Goal: Leave review/rating

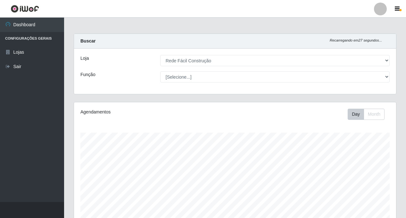
select select "318"
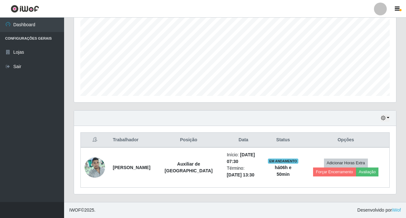
scroll to position [133, 322]
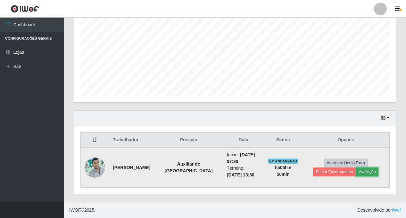
click at [364, 172] on button "Avaliação" at bounding box center [367, 172] width 23 height 9
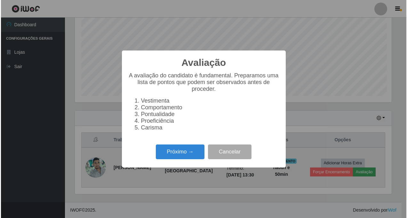
scroll to position [133, 319]
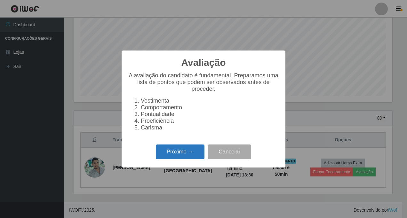
click at [174, 155] on button "Próximo →" at bounding box center [180, 152] width 49 height 15
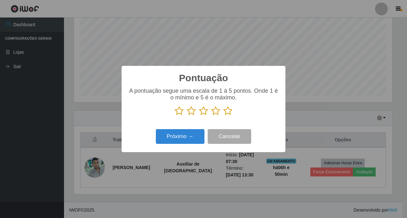
click at [228, 111] on icon at bounding box center [228, 111] width 9 height 10
click at [224, 116] on input "radio" at bounding box center [224, 116] width 0 height 0
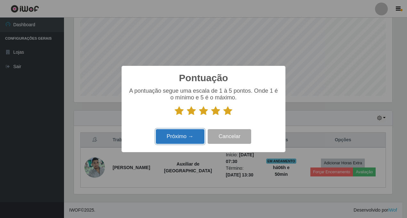
click at [177, 137] on button "Próximo →" at bounding box center [180, 136] width 49 height 15
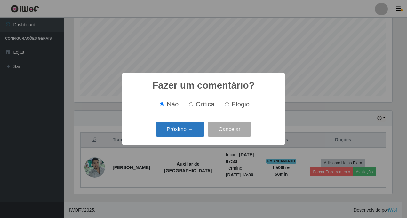
click at [181, 129] on button "Próximo →" at bounding box center [180, 129] width 49 height 15
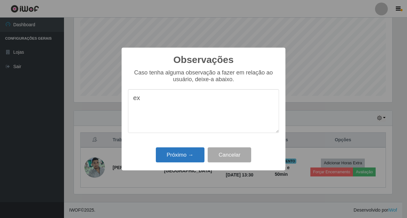
type textarea "e"
click at [180, 156] on button "Próximo →" at bounding box center [180, 155] width 49 height 15
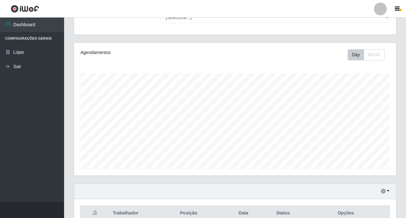
scroll to position [133, 0]
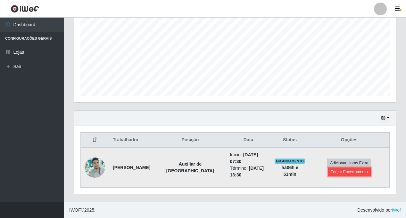
click at [338, 172] on button "Forçar Encerramento" at bounding box center [349, 172] width 43 height 9
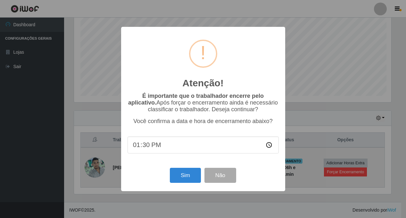
scroll to position [133, 319]
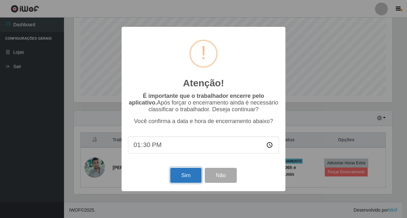
click at [185, 174] on button "Sim" at bounding box center [185, 175] width 31 height 15
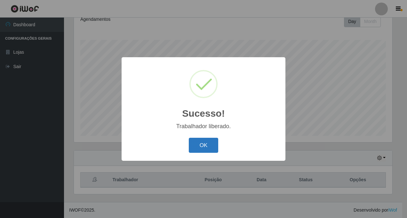
click at [207, 141] on button "OK" at bounding box center [204, 145] width 30 height 15
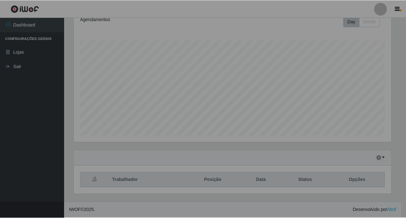
scroll to position [133, 322]
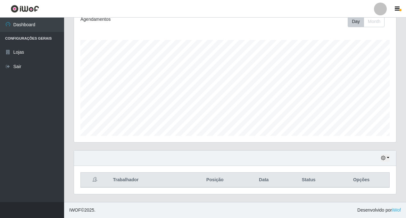
click at [390, 159] on div "Hoje 1 dia 3 dias 1 Semana Não encerrados" at bounding box center [235, 158] width 322 height 15
click at [387, 159] on button "button" at bounding box center [385, 158] width 9 height 7
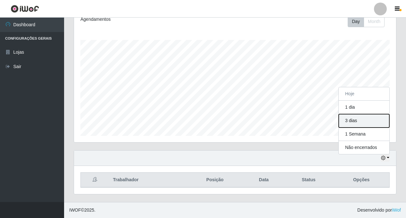
click at [348, 119] on button "3 dias" at bounding box center [364, 120] width 51 height 13
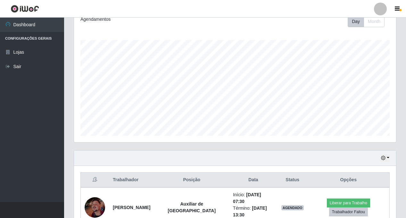
scroll to position [126, 0]
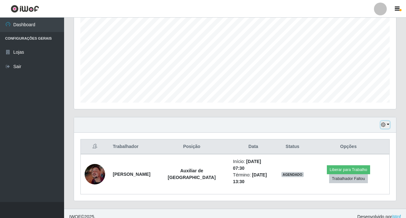
click at [389, 125] on button "button" at bounding box center [385, 124] width 9 height 7
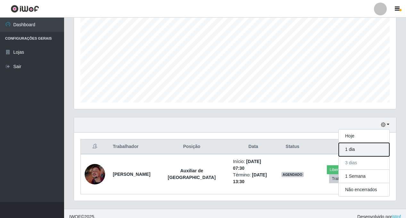
click at [359, 150] on button "1 dia" at bounding box center [364, 149] width 51 height 13
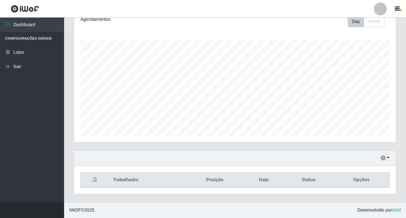
scroll to position [93, 0]
